Goal: Complete application form

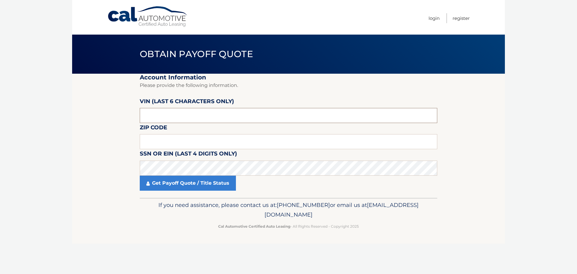
click at [167, 116] on input "text" at bounding box center [288, 115] width 297 height 15
drag, startPoint x: 160, startPoint y: 115, endPoint x: 113, endPoint y: 114, distance: 47.2
click at [114, 114] on section "Account Information Please provide the following information. [PERSON_NAME] (la…" at bounding box center [288, 136] width 432 height 124
type input "752069"
click at [172, 139] on input "text" at bounding box center [288, 141] width 297 height 15
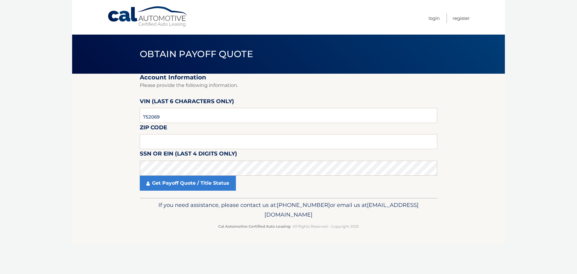
click at [49, 146] on body "Cal Automotive Menu Login Register Obtain Payoff Quote" at bounding box center [288, 137] width 577 height 274
click at [151, 142] on input "text" at bounding box center [288, 141] width 297 height 15
click at [162, 143] on input "text" at bounding box center [288, 141] width 297 height 15
type input "1"
type input "19067"
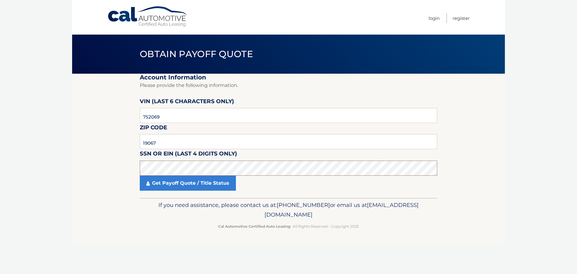
click at [120, 171] on section "Account Information Please provide the following information. [PERSON_NAME] (la…" at bounding box center [288, 136] width 432 height 124
